Goal: Information Seeking & Learning: Learn about a topic

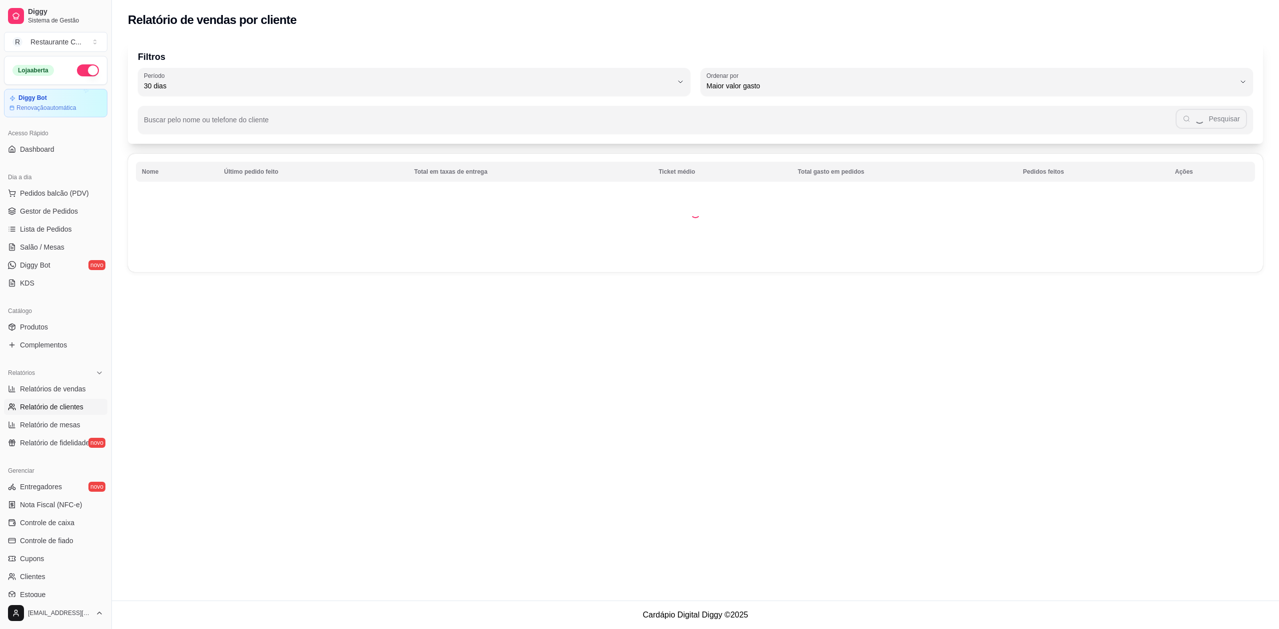
select select "30"
select select "HIGHEST_TOTAL_SPENT_WITH_ORDERS"
click at [67, 381] on link "Relatórios de vendas" at bounding box center [55, 389] width 103 height 16
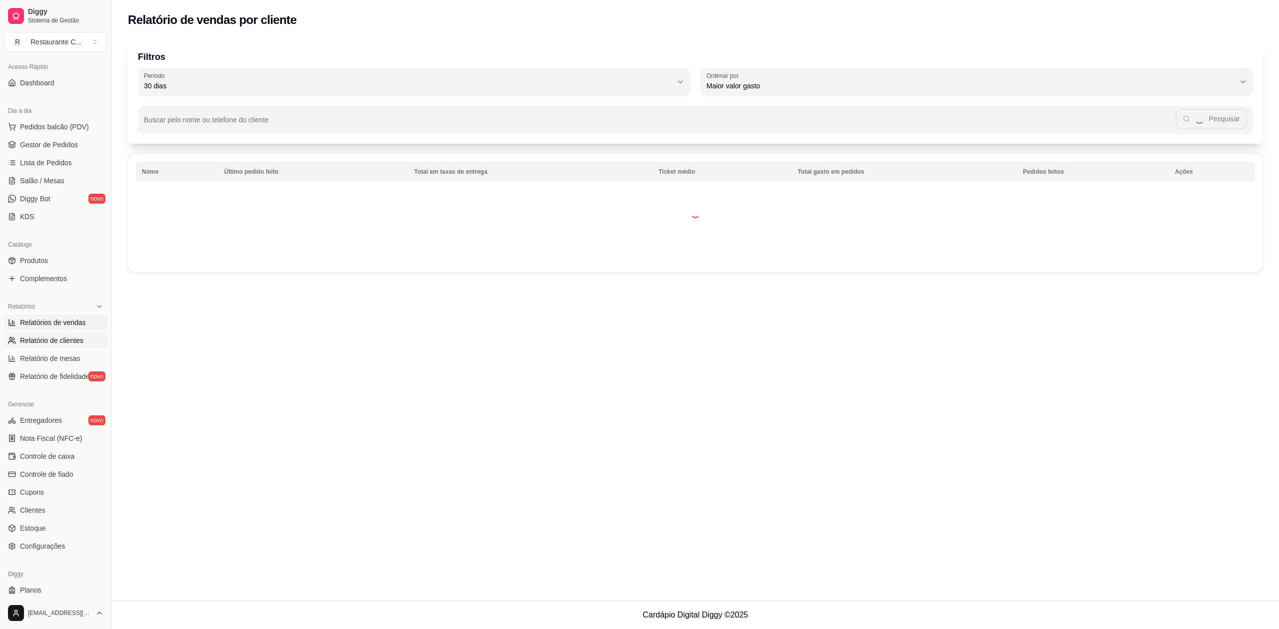
select select "ALL"
select select "0"
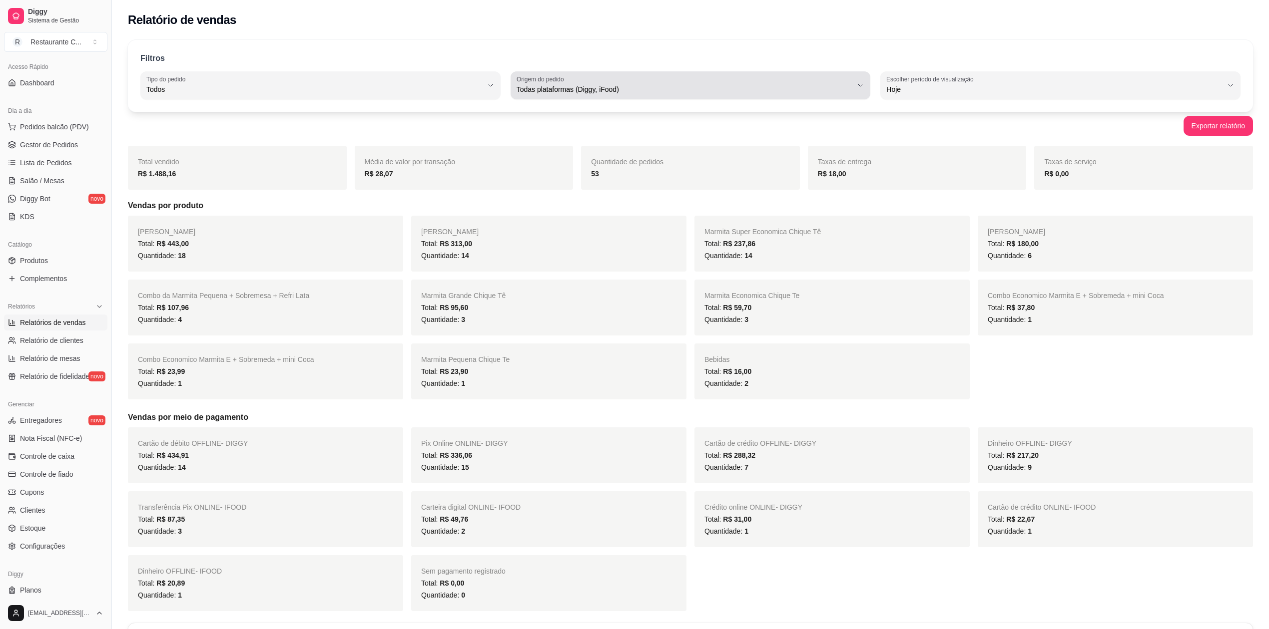
click at [532, 94] on span "Todas plataformas (Diggy, iFood)" at bounding box center [684, 89] width 336 height 10
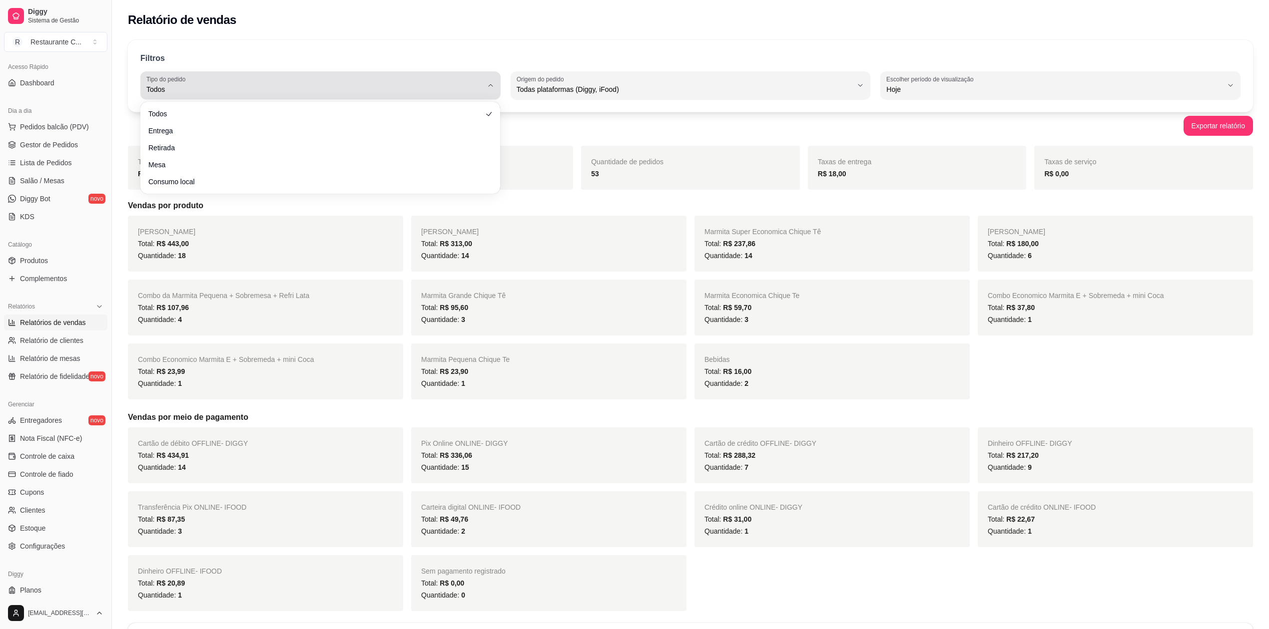
click at [442, 85] on span "Todos" at bounding box center [314, 89] width 336 height 10
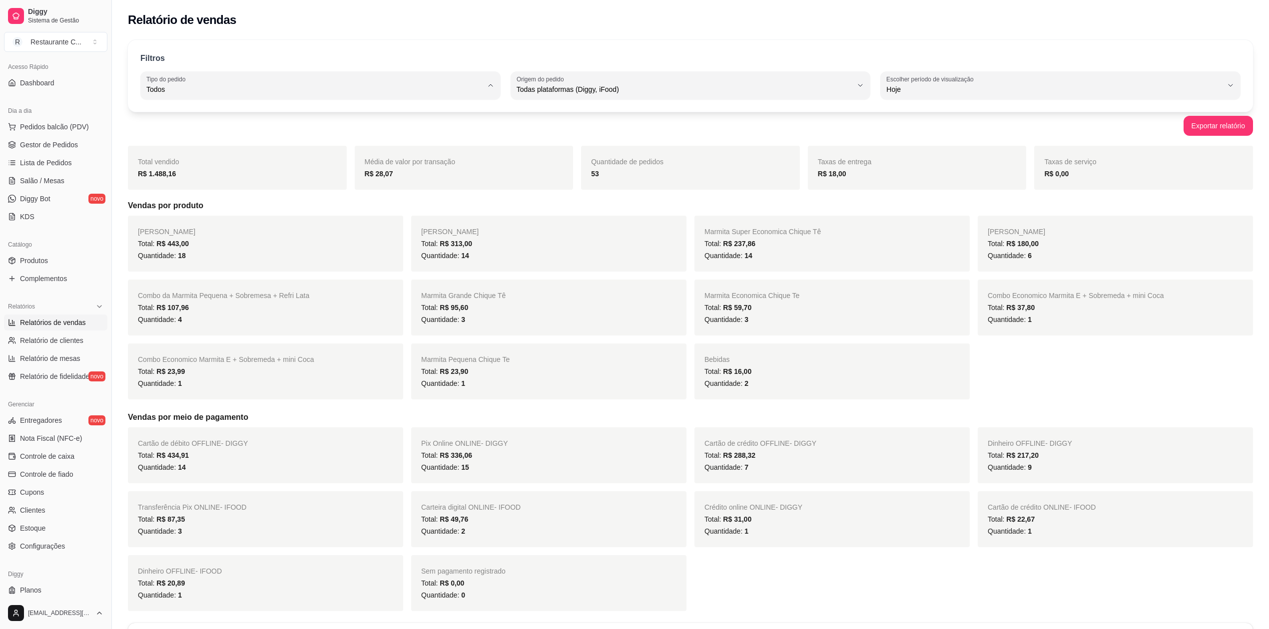
click at [297, 146] on span "Retirada" at bounding box center [315, 145] width 321 height 9
type input "PICKUP"
select select "PICKUP"
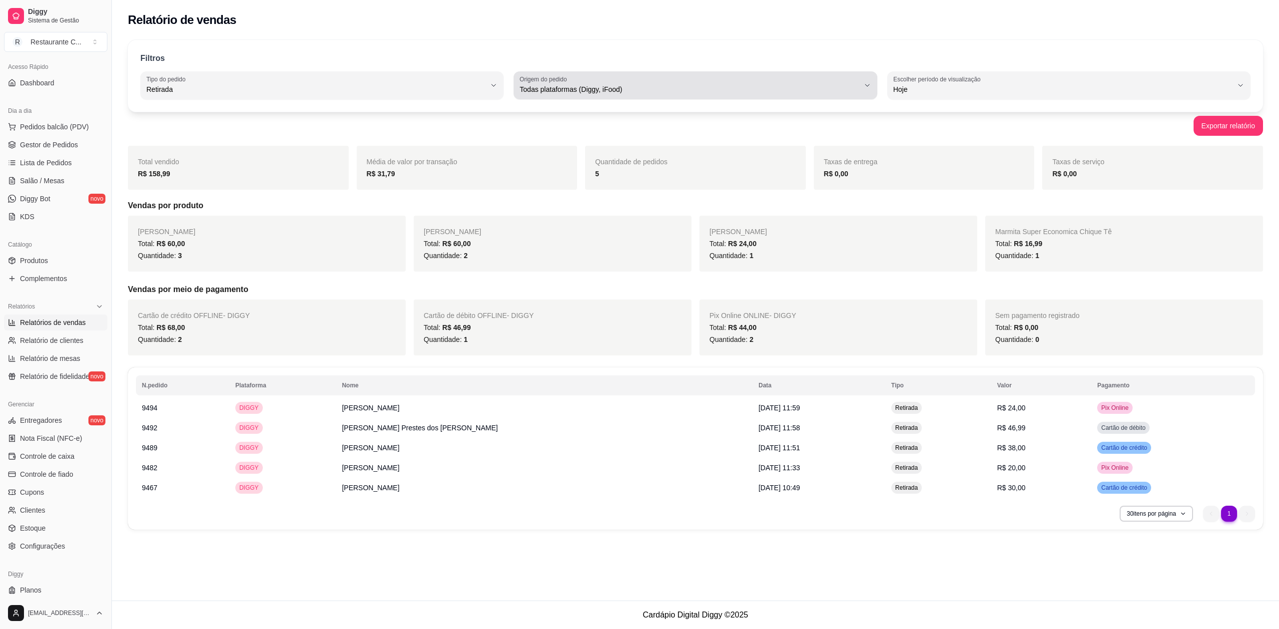
click at [572, 84] on span "Todas plataformas (Diggy, iFood)" at bounding box center [688, 89] width 339 height 10
click at [565, 145] on span "iFood" at bounding box center [690, 145] width 324 height 9
type input "IFOOD"
select select "IFOOD"
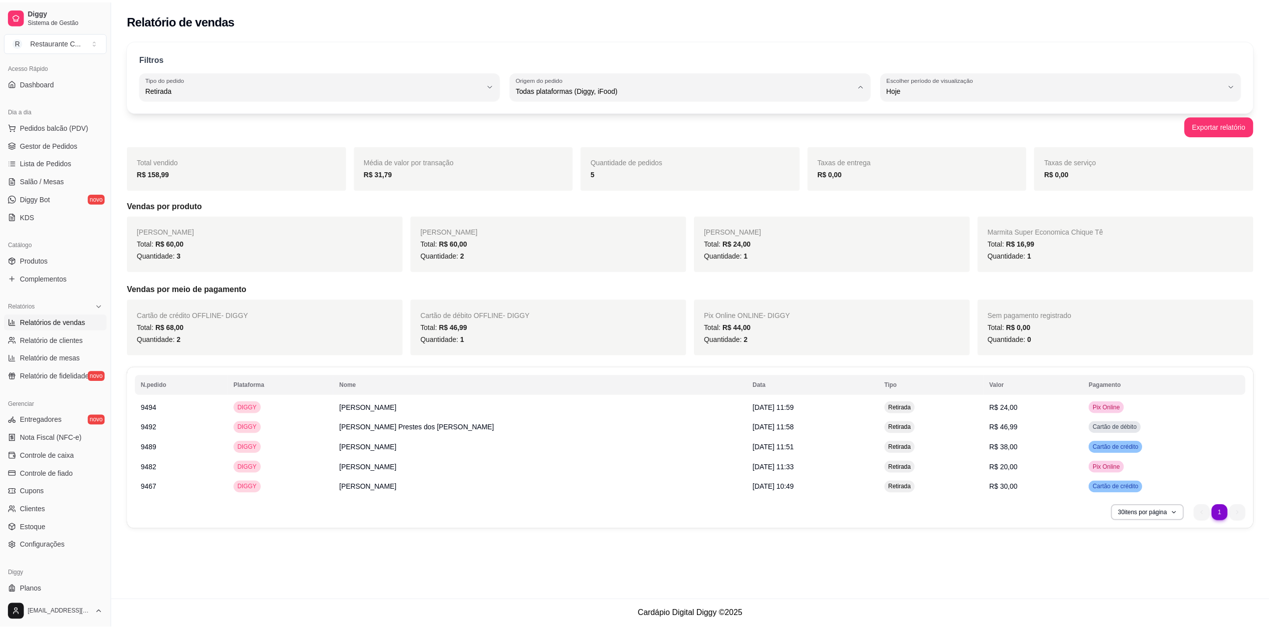
scroll to position [9, 0]
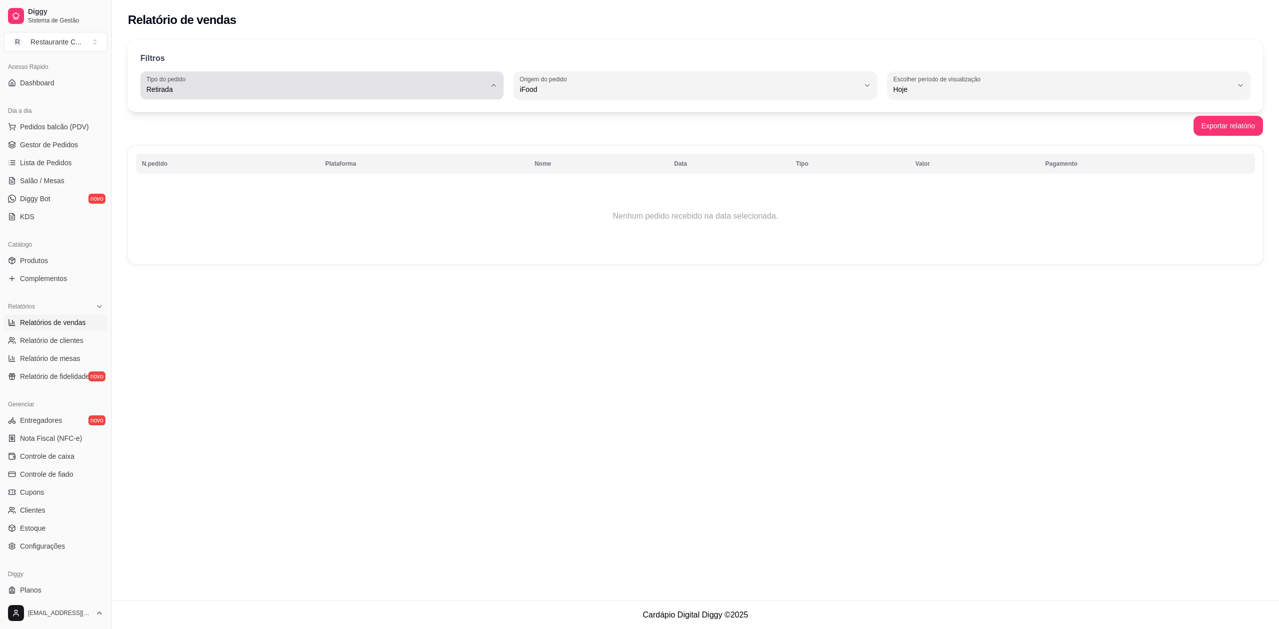
click at [395, 86] on span "Retirada" at bounding box center [315, 89] width 339 height 10
click at [283, 115] on span "Todos" at bounding box center [317, 112] width 324 height 9
type input "ALL"
select select "ALL"
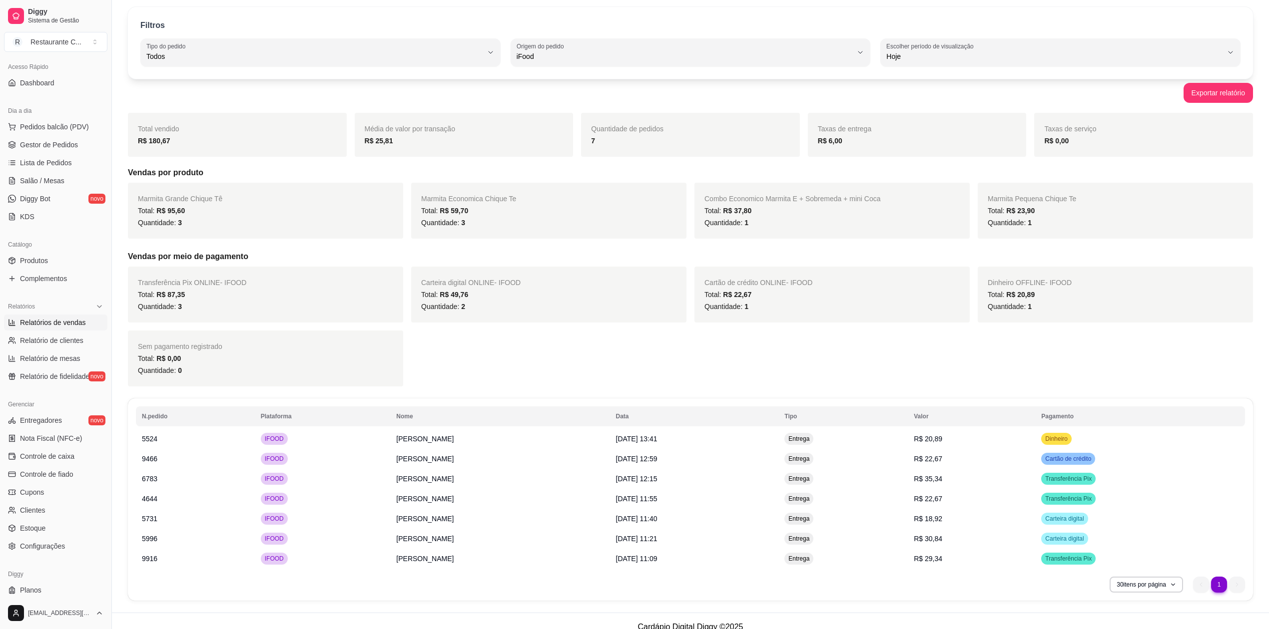
scroll to position [49, 0]
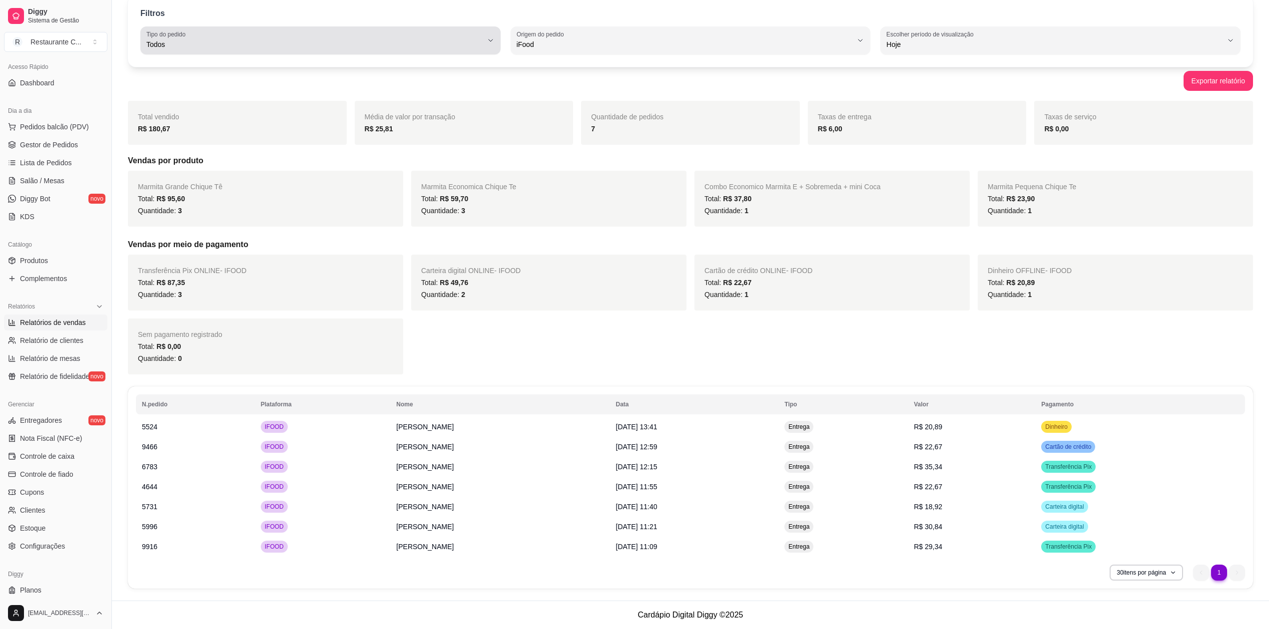
click at [458, 42] on span "Todos" at bounding box center [314, 44] width 336 height 10
click at [308, 65] on span "Todos" at bounding box center [315, 67] width 321 height 9
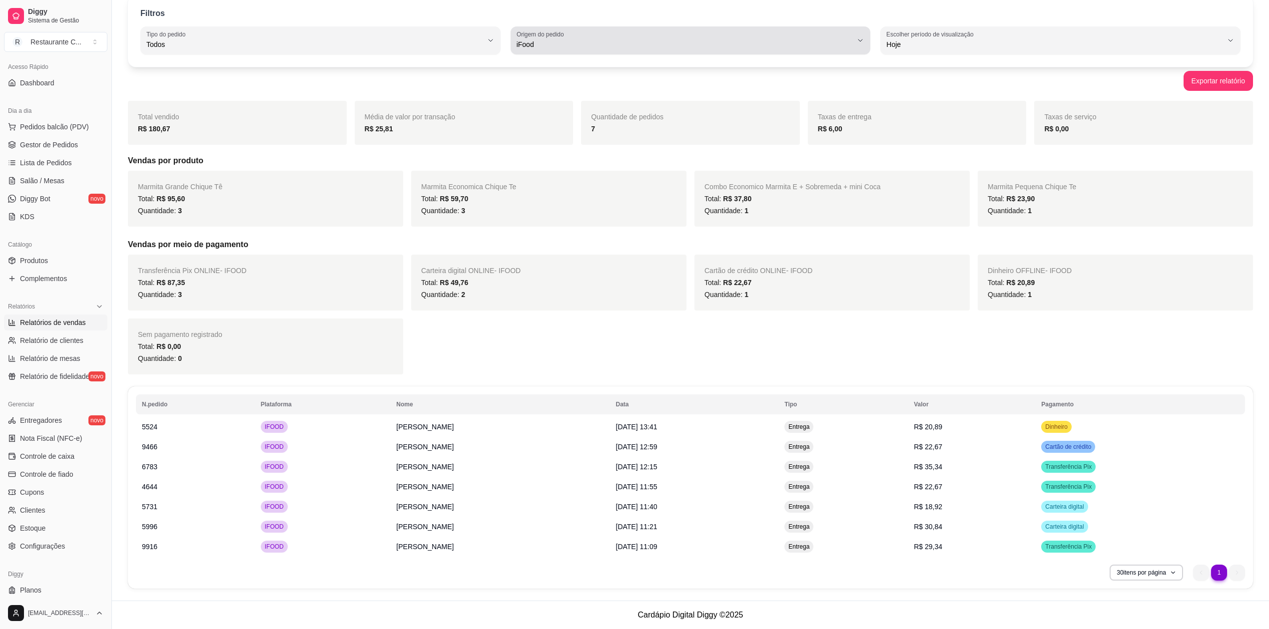
click at [544, 42] on span "iFood" at bounding box center [684, 44] width 336 height 10
click at [553, 64] on span "Todas plataformas (Diggy, iFood)" at bounding box center [685, 67] width 321 height 9
type input "ALL"
select select "ALL"
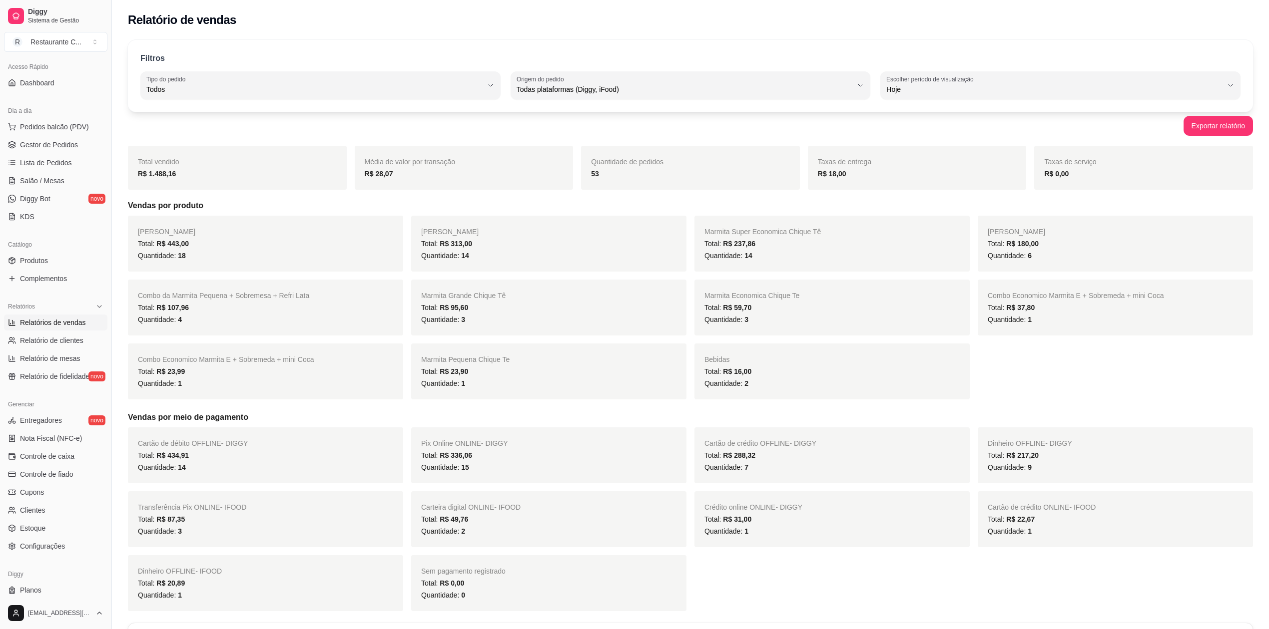
click at [818, 400] on div "Bebidas Total: R$ 16,00 Quantidade: 2" at bounding box center [831, 372] width 275 height 56
drag, startPoint x: 39, startPoint y: 148, endPoint x: 48, endPoint y: 152, distance: 10.3
click at [39, 148] on span "Gestor de Pedidos" at bounding box center [49, 145] width 58 height 10
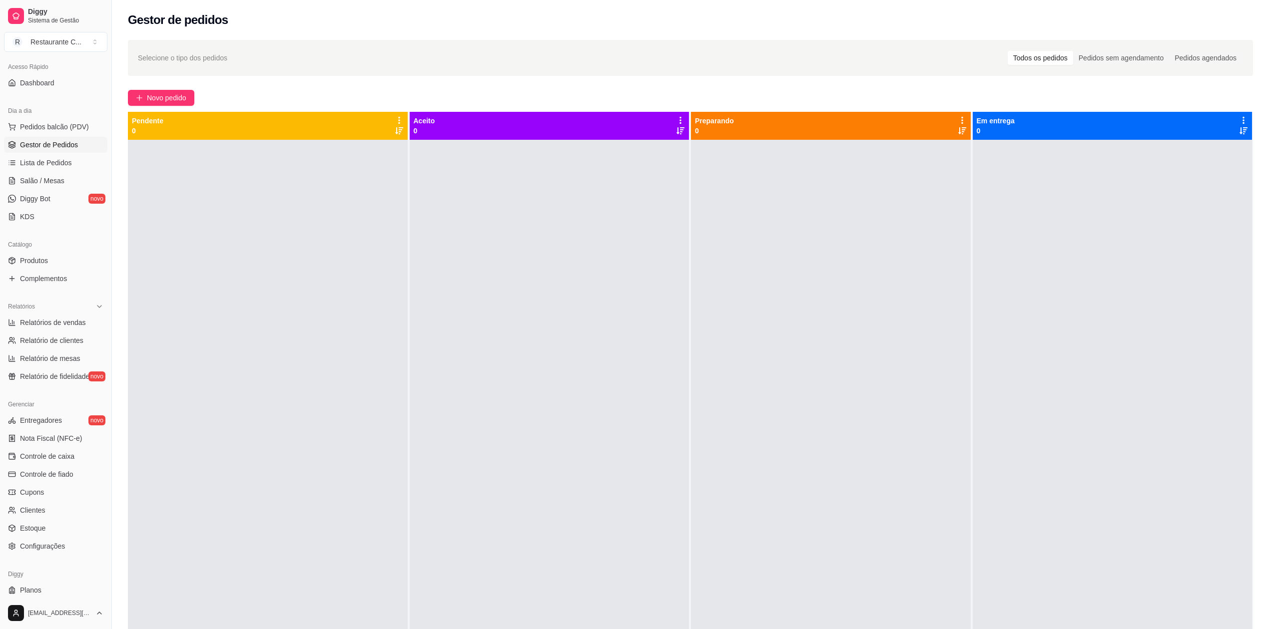
click at [1209, 289] on div at bounding box center [1112, 454] width 280 height 629
click at [1236, 324] on div at bounding box center [1112, 454] width 280 height 629
